Goal: Obtain resource: Download file/media

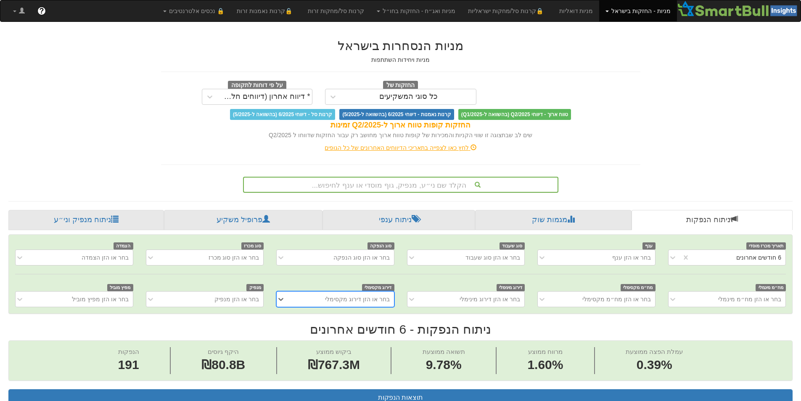
scroll to position [2, 0]
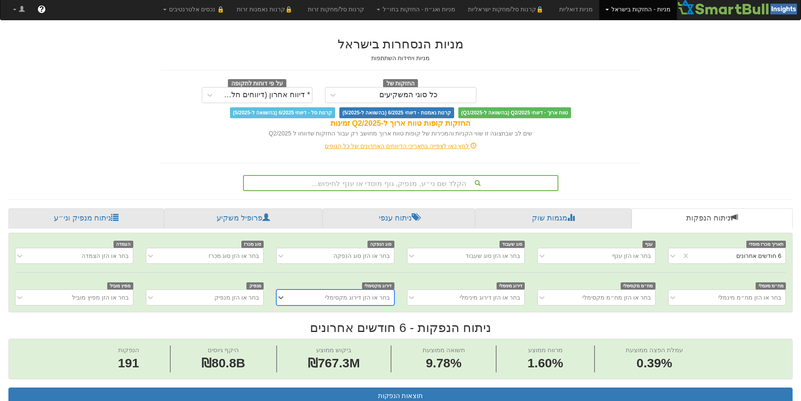
click at [478, 181] on div "הקלד שם ני״ע, מנפיק, גוף מוסדי או ענף לחיפוש..." at bounding box center [401, 183] width 314 height 14
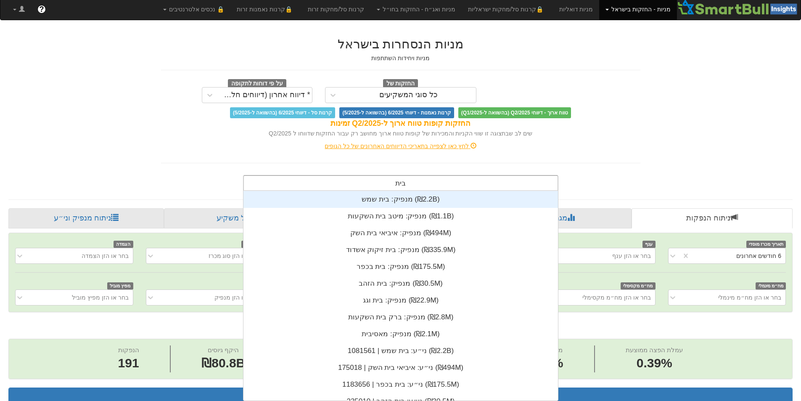
scroll to position [34, 0]
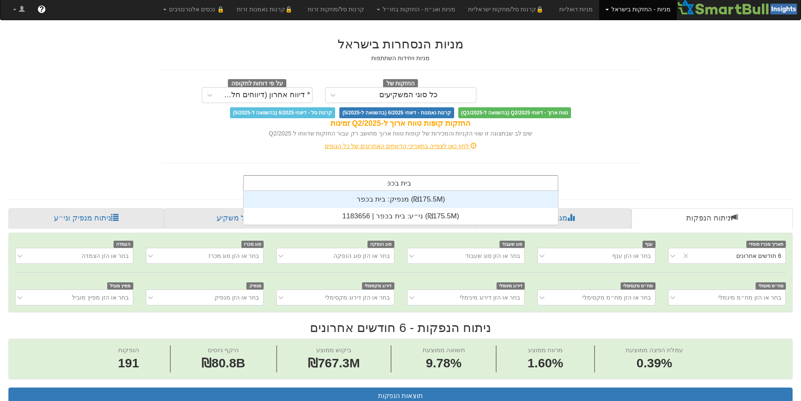
type input "בית בכפר"
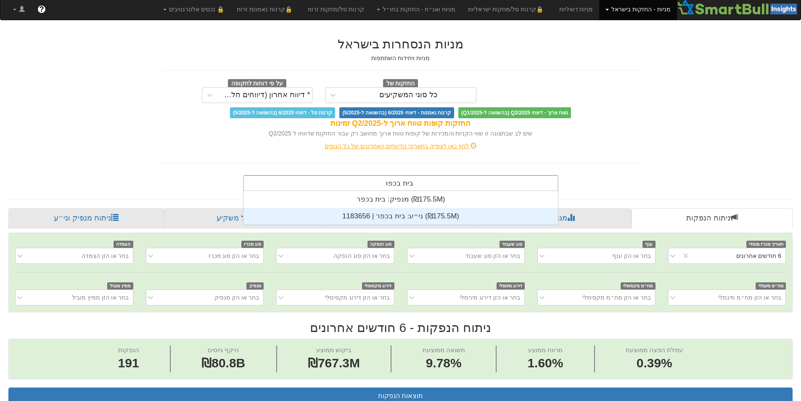
click at [469, 211] on div "ני״ע: ‏בית בכפר | 1183656 ‎(₪175.5M)‎" at bounding box center [401, 216] width 315 height 17
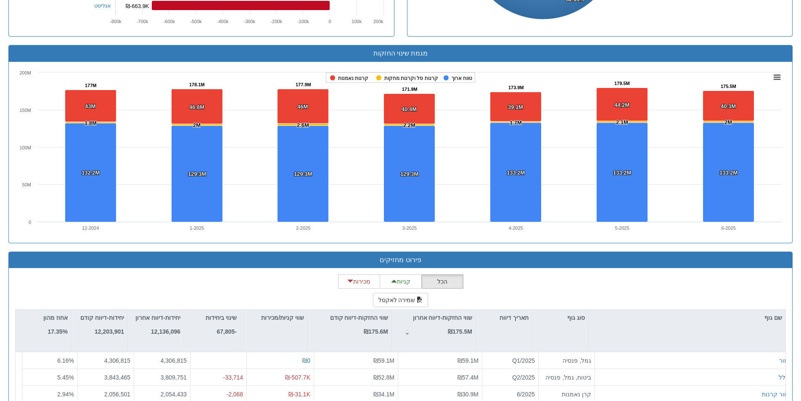
scroll to position [589, 0]
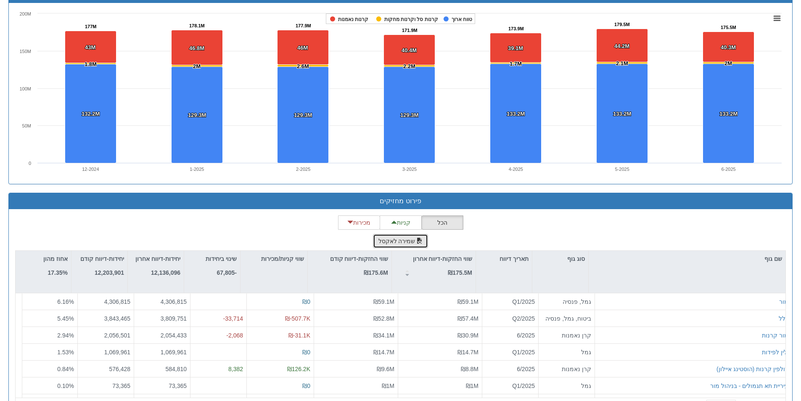
click at [410, 248] on button "שמירה לאקסל" at bounding box center [401, 241] width 56 height 14
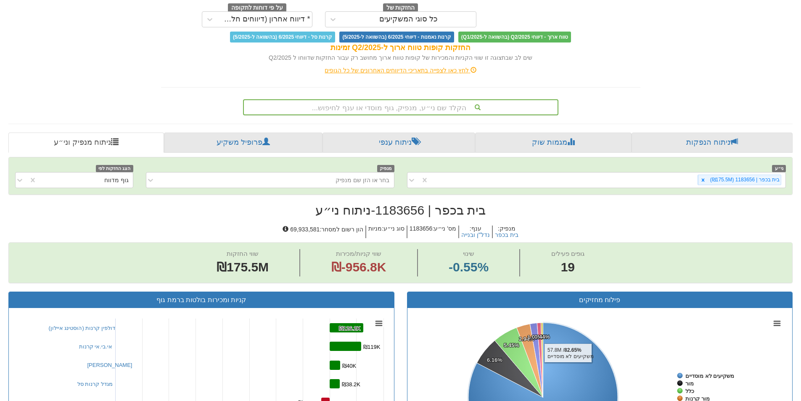
scroll to position [0, 0]
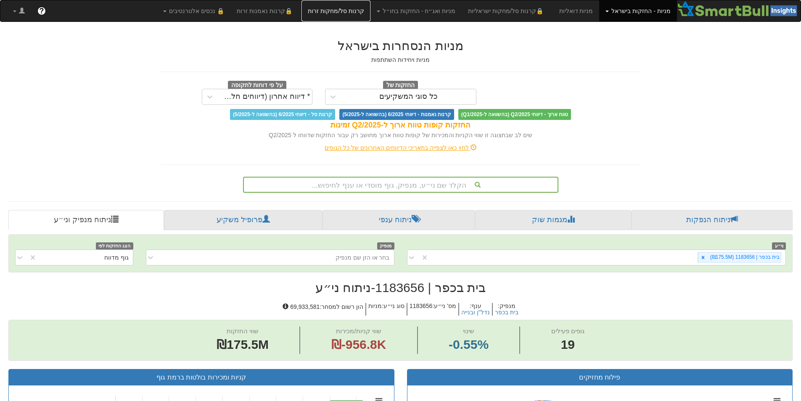
click at [369, 13] on link "קרנות סל/מחקות זרות" at bounding box center [336, 10] width 69 height 21
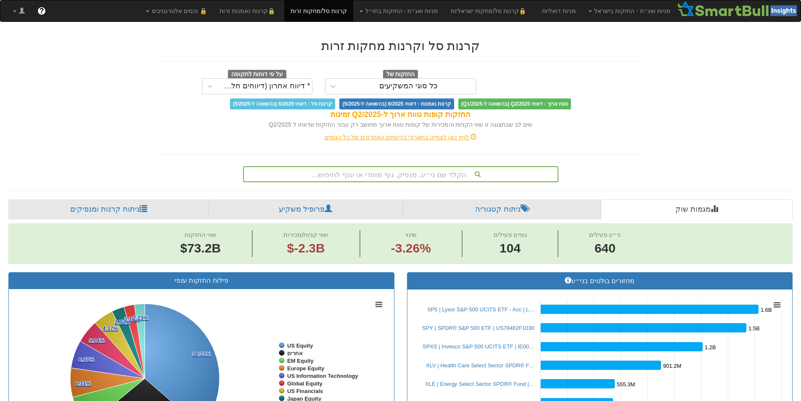
click at [435, 175] on div "הקלד שם ני״ע, מנפיק, גוף מוסדי או ענף לחיפוש..." at bounding box center [401, 174] width 314 height 14
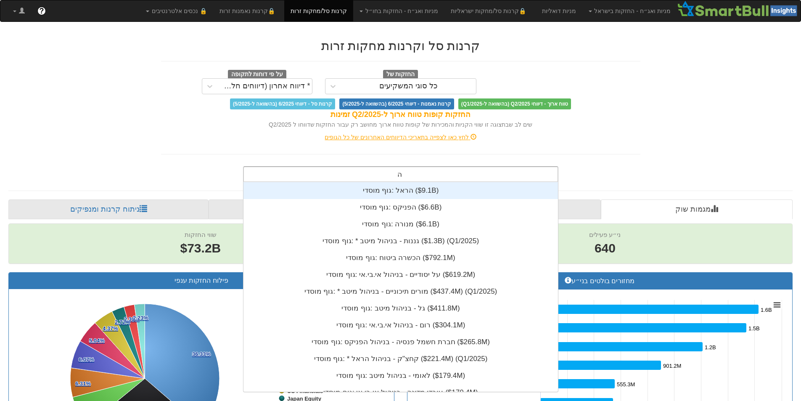
scroll to position [84, 0]
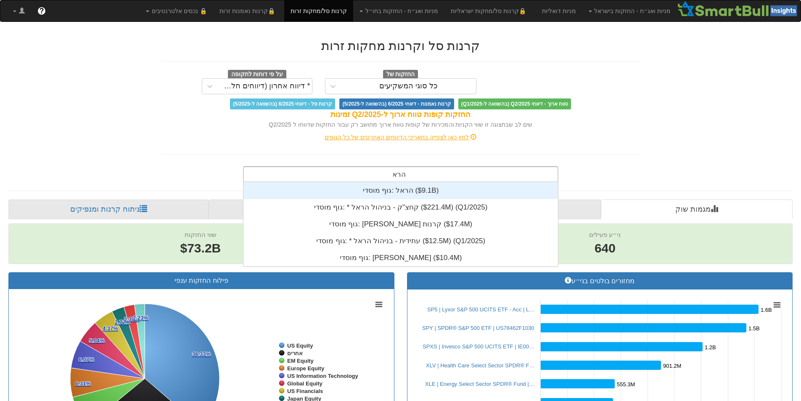
type input "הראל"
click at [627, 137] on div "לחץ כאן לצפייה בתאריכי הדיווחים האחרונים של כל הגופים" at bounding box center [401, 137] width 492 height 8
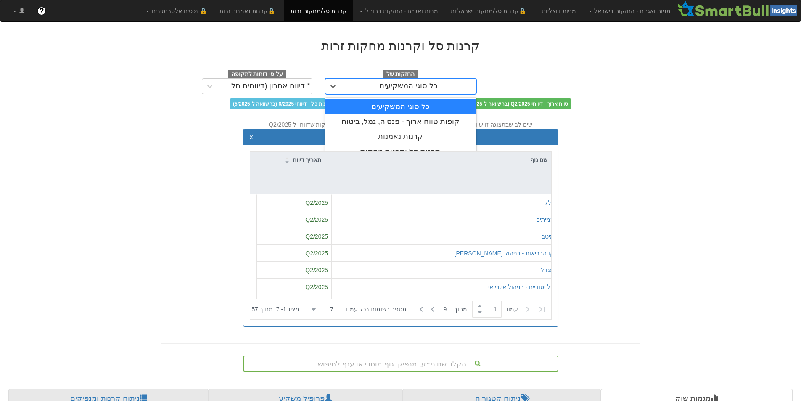
click at [401, 88] on div "כל סוגי המשקיעים" at bounding box center [408, 86] width 58 height 8
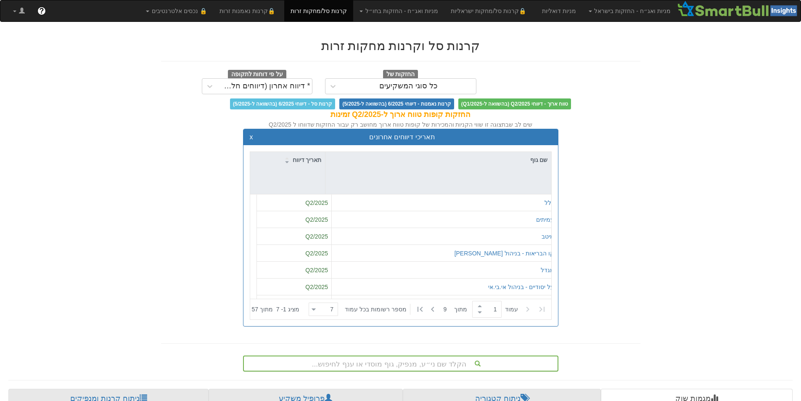
click at [416, 82] on div "כל סוגי המשקיעים" at bounding box center [408, 86] width 58 height 8
click at [225, 111] on div "החזקות קופות טווח ארוך ל-Q2/2025 זמינות" at bounding box center [401, 114] width 480 height 11
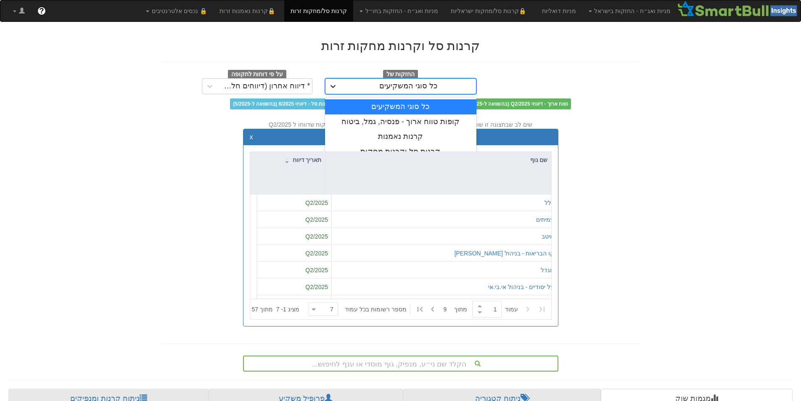
click at [334, 85] on icon at bounding box center [333, 86] width 8 height 8
click at [402, 149] on div "קרנות סל וקרנות מחקות" at bounding box center [400, 151] width 151 height 15
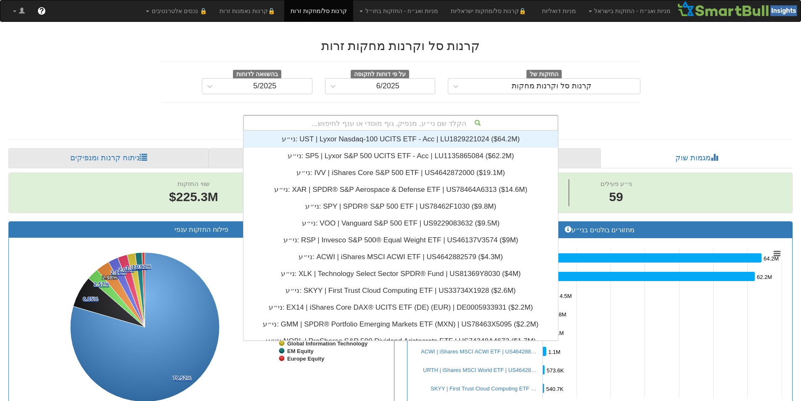
click at [457, 122] on div "הקלד שם ני״ע, מנפיק, גוף מוסדי או ענף לחיפוש..." at bounding box center [401, 123] width 314 height 14
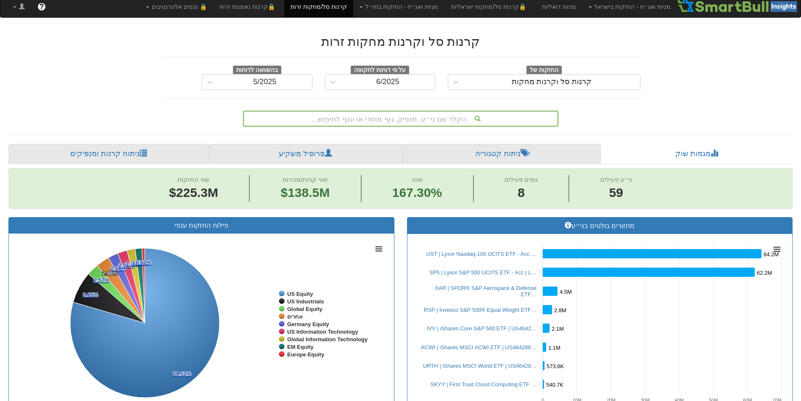
scroll to position [0, 0]
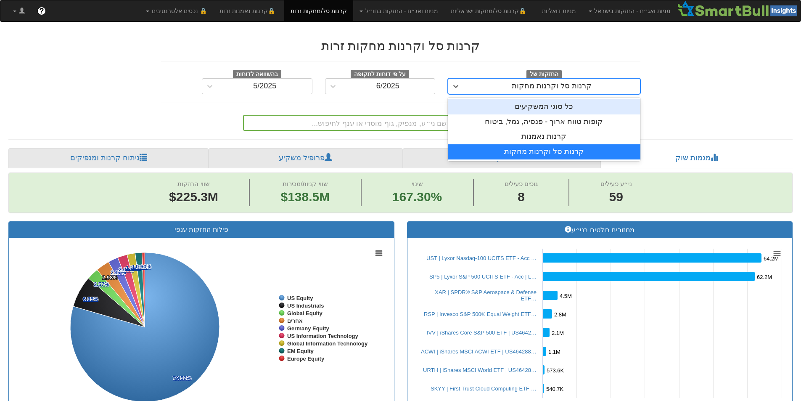
click at [532, 89] on div "קרנות סל וקרנות מחקות" at bounding box center [552, 86] width 80 height 8
click at [544, 150] on div "קרנות סל וקרנות מחקות" at bounding box center [544, 151] width 193 height 15
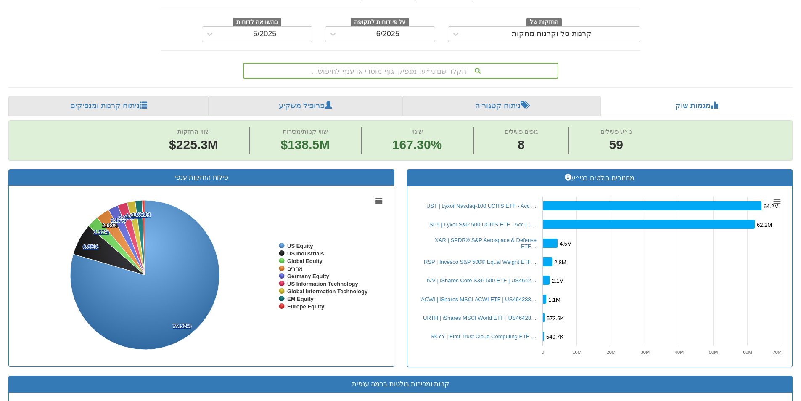
scroll to position [42, 0]
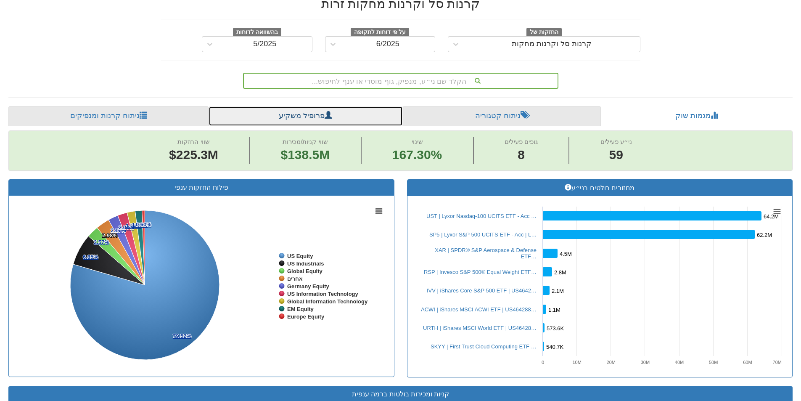
click at [327, 114] on span at bounding box center [329, 115] width 8 height 8
click at [310, 118] on link "פרופיל משקיע" at bounding box center [306, 116] width 194 height 20
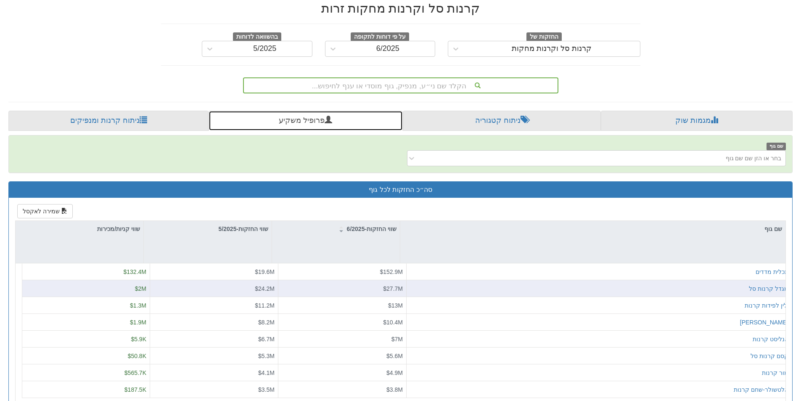
scroll to position [84, 0]
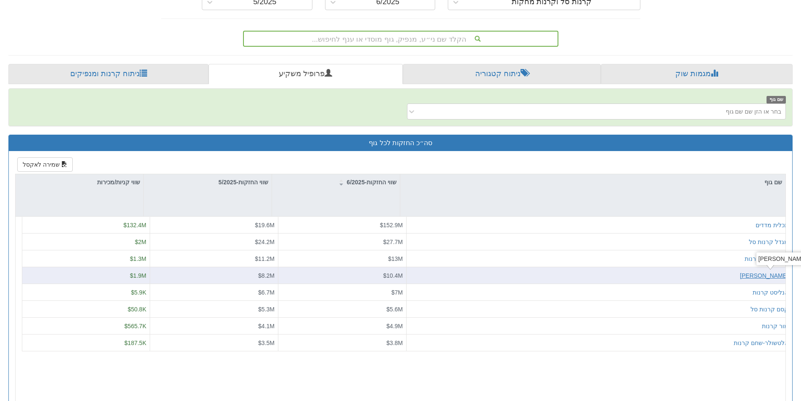
click at [773, 275] on div "[PERSON_NAME]" at bounding box center [764, 275] width 48 height 8
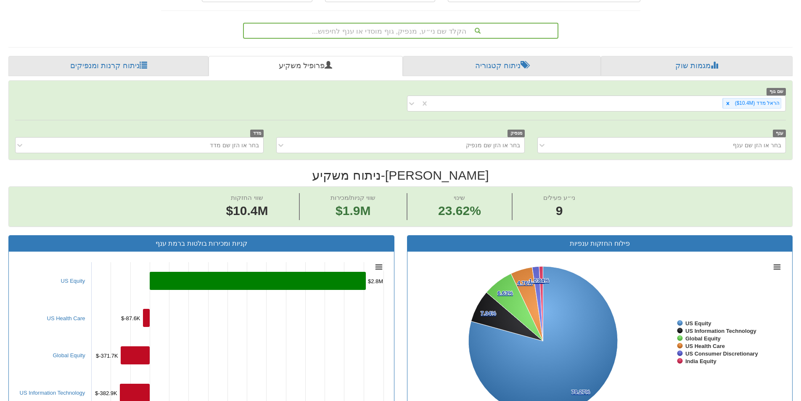
scroll to position [40, 0]
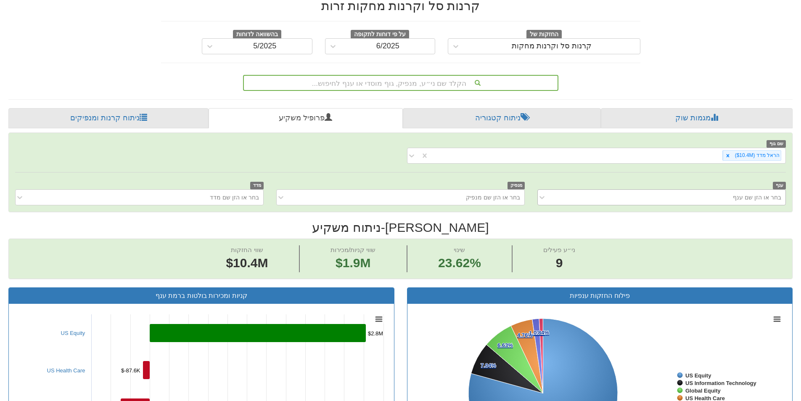
click at [667, 201] on div "בחר או הזן שם ענף" at bounding box center [668, 197] width 235 height 13
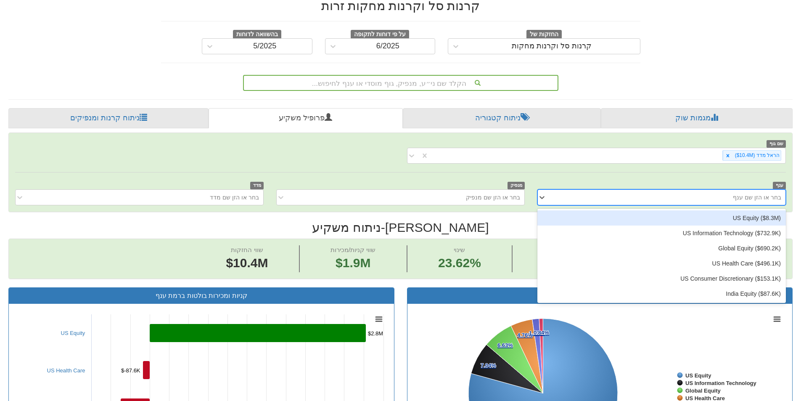
click at [718, 219] on div "US Equity ‎($8.3M‎)‎" at bounding box center [662, 217] width 249 height 15
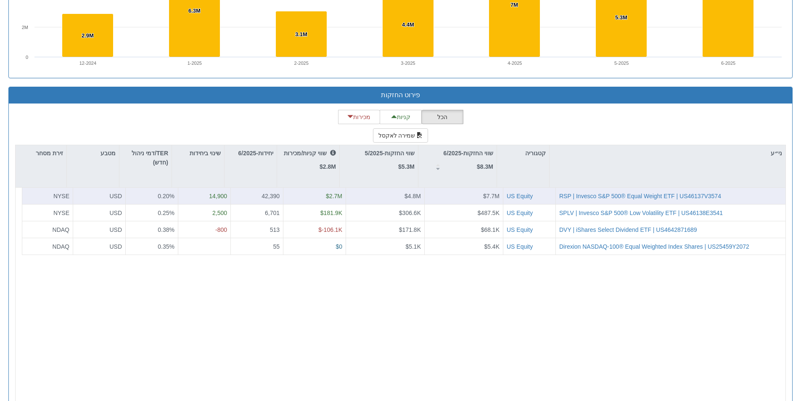
scroll to position [713, 0]
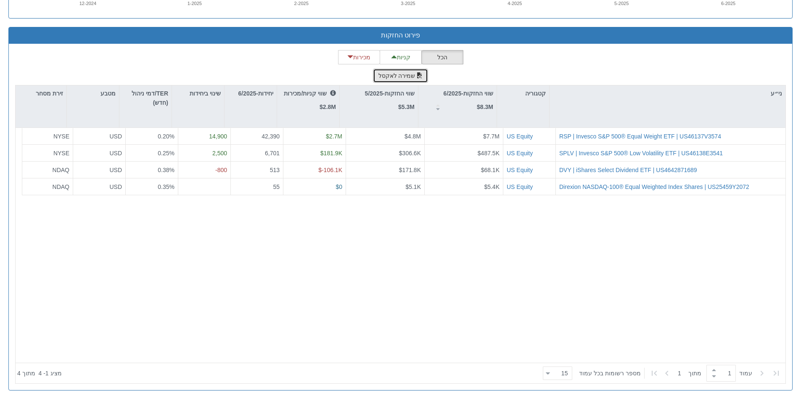
click at [406, 78] on button "שמירה לאקסל" at bounding box center [401, 76] width 56 height 14
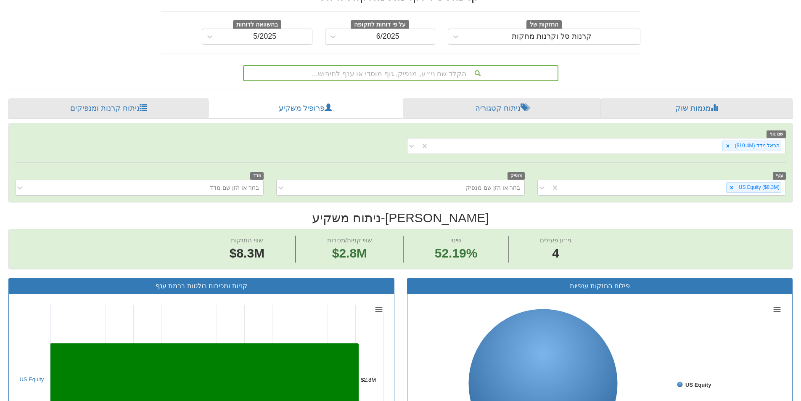
scroll to position [0, 0]
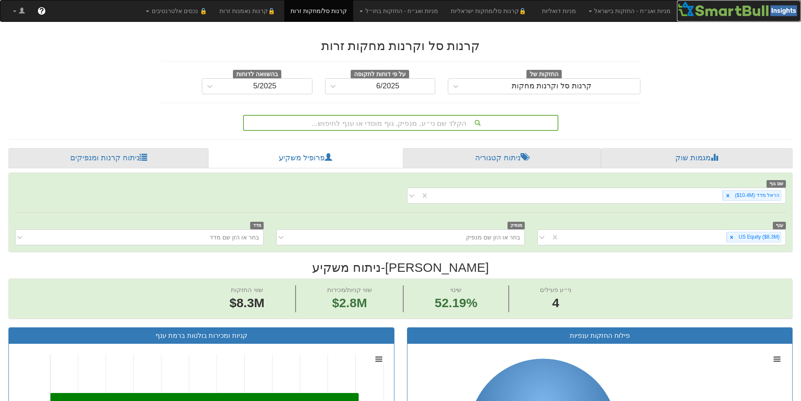
click at [714, 4] on img at bounding box center [739, 8] width 124 height 17
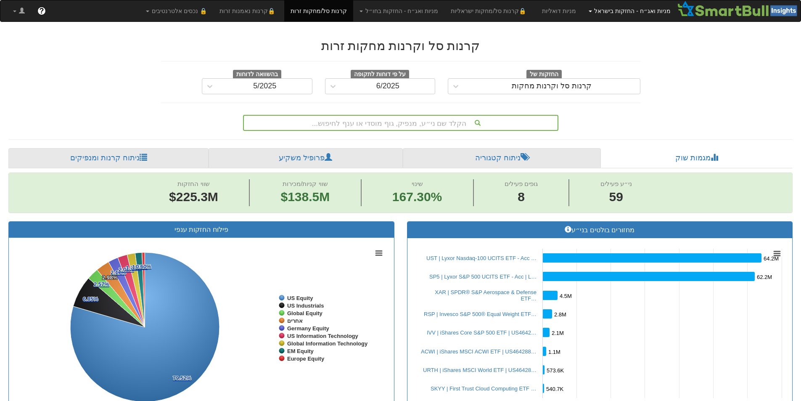
click at [658, 12] on link "מניות ואג״ח - החזקות בישראל" at bounding box center [630, 10] width 95 height 21
click at [660, 26] on link "מניות" at bounding box center [643, 29] width 66 height 11
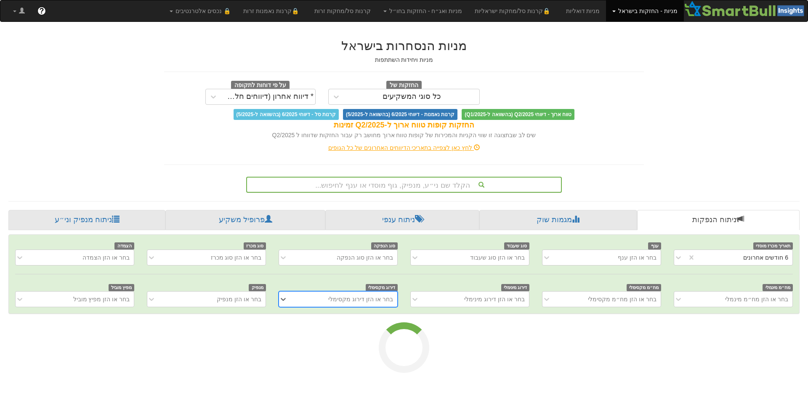
click at [464, 183] on div "הקלד שם ני״ע, מנפיק, גוף מוסדי או ענף לחיפוש..." at bounding box center [404, 185] width 314 height 14
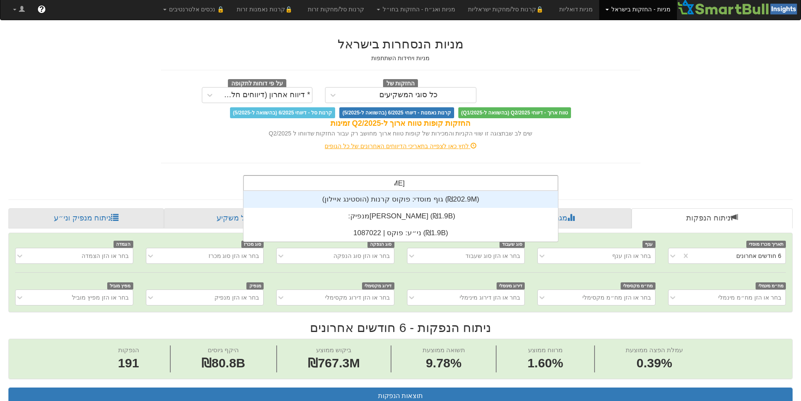
scroll to position [34, 0]
type input "פוקס"
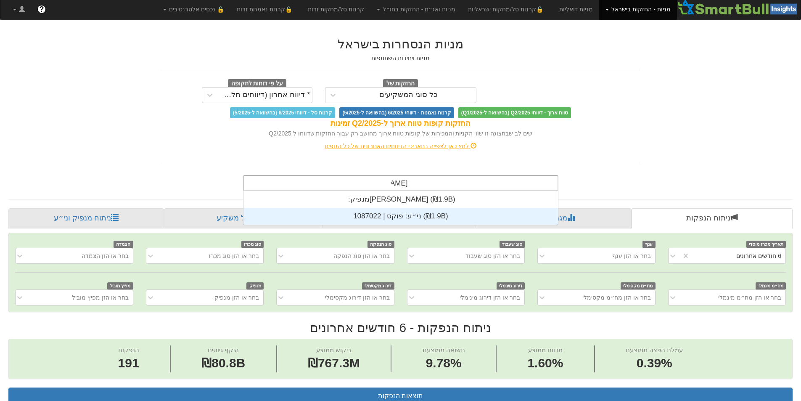
drag, startPoint x: 446, startPoint y: 217, endPoint x: 511, endPoint y: 204, distance: 66.1
click at [446, 217] on div "ני״ע: ‏פוקס | 1087022 ‎(₪1.9B)‎" at bounding box center [401, 216] width 315 height 17
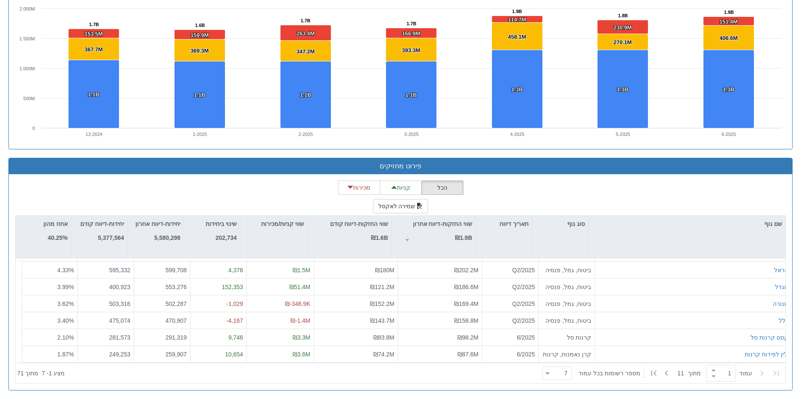
scroll to position [209, 0]
click at [412, 206] on button "שמירה לאקסל" at bounding box center [401, 206] width 56 height 14
